Goal: Browse casually

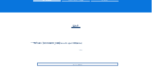
scroll to position [60, 0]
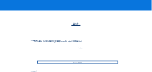
click at [76, 62] on div "Go to images" at bounding box center [77, 62] width 81 height 3
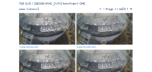
scroll to position [50, 0]
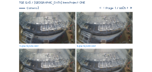
click at [46, 30] on img at bounding box center [47, 28] width 56 height 32
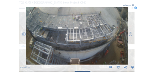
click at [136, 9] on icon at bounding box center [136, 8] width 3 height 3
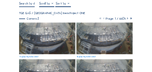
scroll to position [30, 0]
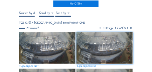
click at [44, 42] on img at bounding box center [47, 48] width 56 height 32
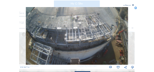
click at [130, 35] on icon at bounding box center [130, 34] width 4 height 5
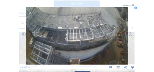
click at [136, 9] on icon at bounding box center [136, 8] width 3 height 3
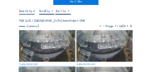
scroll to position [20, 0]
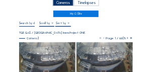
click at [43, 54] on img at bounding box center [47, 58] width 56 height 32
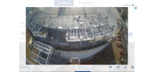
click at [136, 9] on icon at bounding box center [136, 8] width 3 height 3
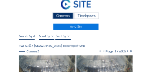
scroll to position [0, 0]
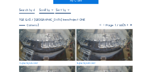
scroll to position [40, 0]
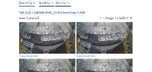
click at [61, 38] on img at bounding box center [47, 38] width 56 height 32
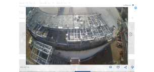
click at [136, 8] on icon at bounding box center [136, 8] width 3 height 3
